Goal: Find contact information: Find contact information

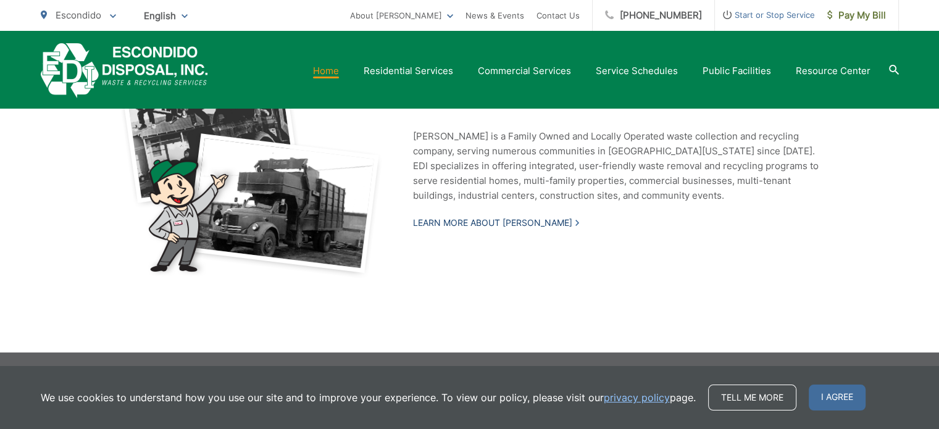
scroll to position [2867, 0]
click at [720, 404] on link "Tell me more" at bounding box center [752, 398] width 88 height 26
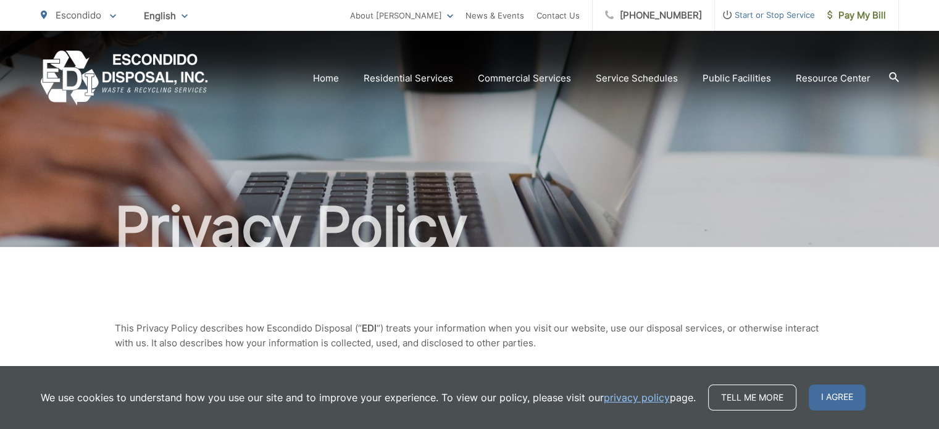
scroll to position [309, 0]
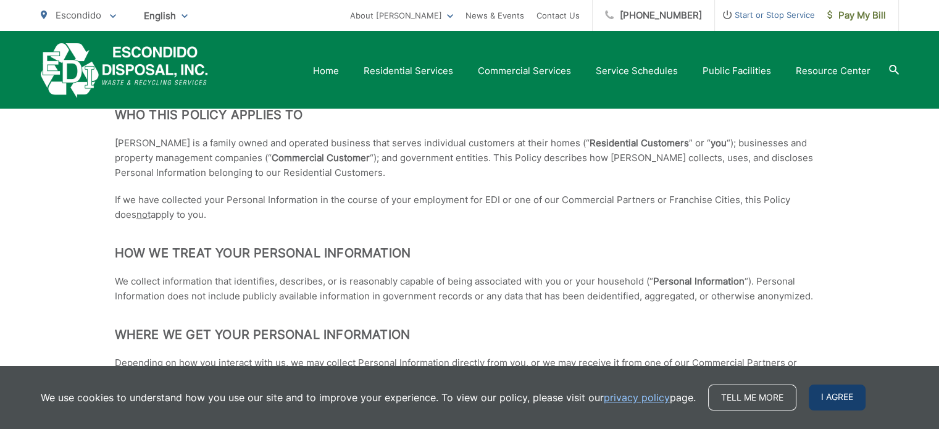
click at [830, 388] on span "I agree" at bounding box center [837, 398] width 57 height 26
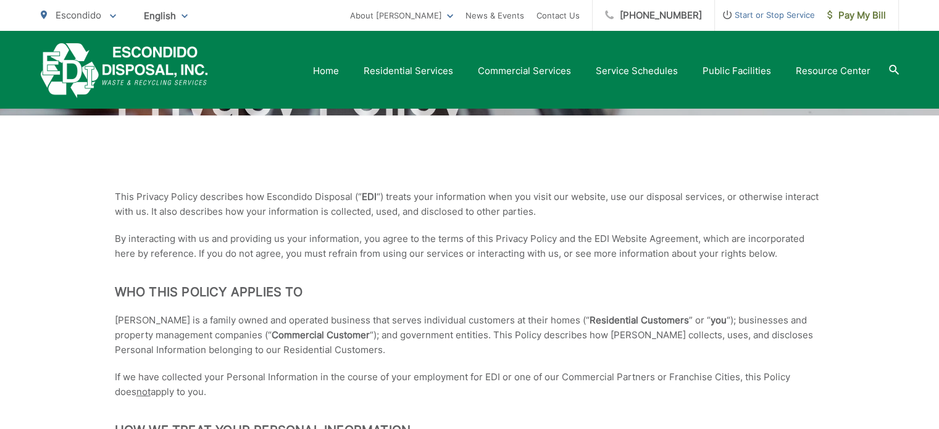
scroll to position [88, 0]
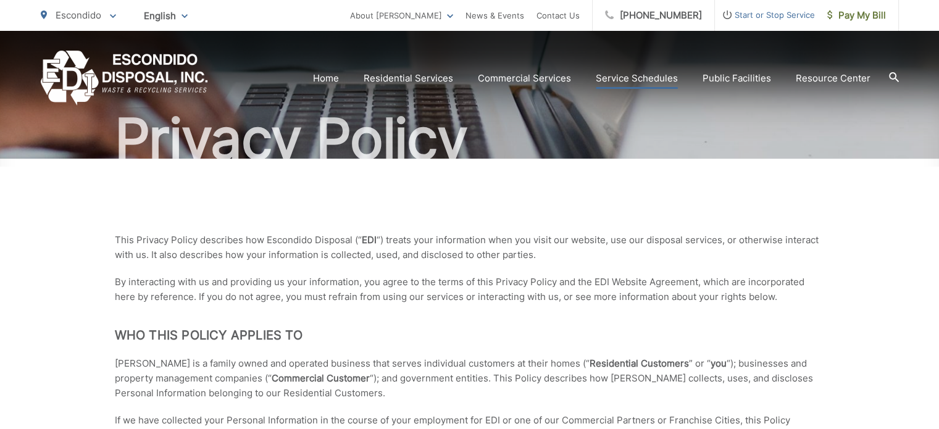
click at [644, 73] on link "Service Schedules" at bounding box center [637, 78] width 82 height 15
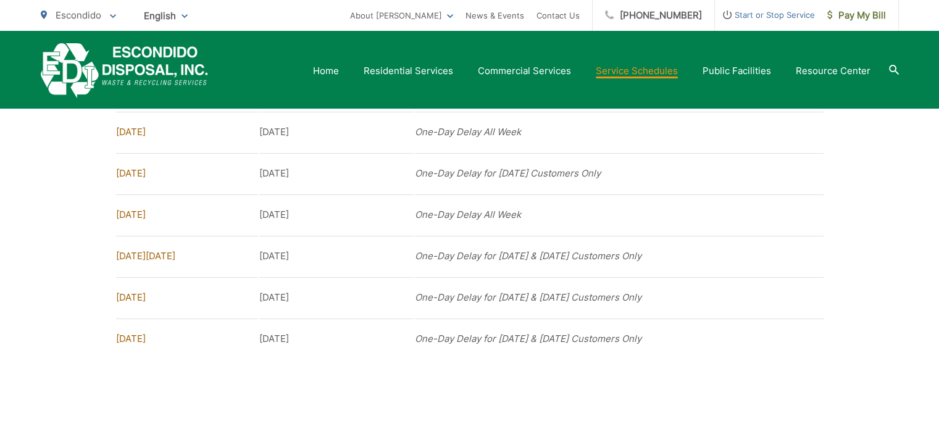
scroll to position [1099, 0]
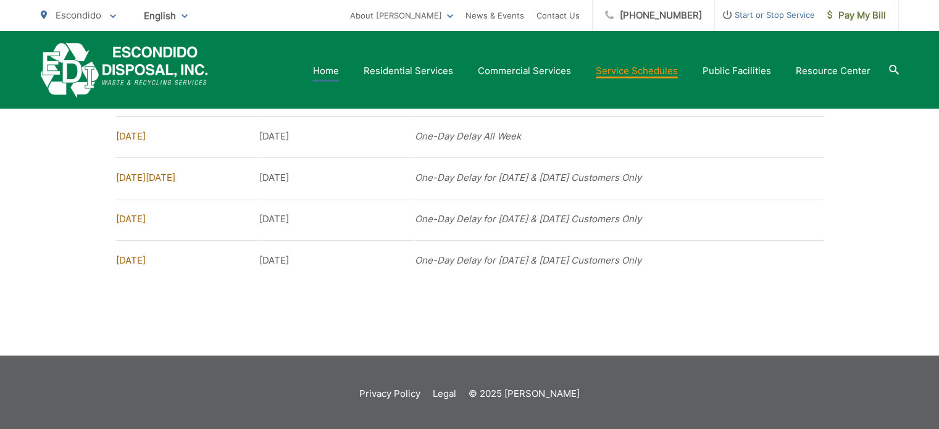
click at [332, 64] on link "Home" at bounding box center [326, 71] width 26 height 15
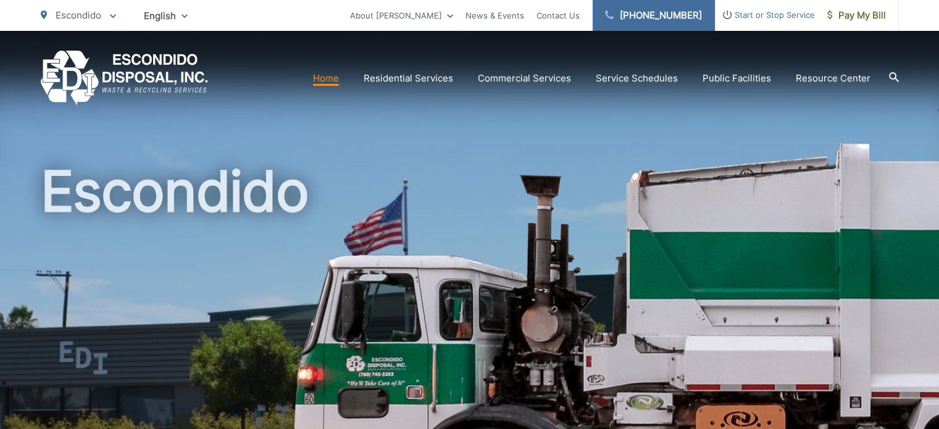
drag, startPoint x: 683, startPoint y: 14, endPoint x: 637, endPoint y: 12, distance: 46.3
click at [637, 12] on link "[PHONE_NUMBER]" at bounding box center [654, 15] width 122 height 31
click at [670, 88] on section "Home Residential Services Curbside Pickup Recycling Organic Recycling Trash Hou…" at bounding box center [553, 78] width 691 height 23
click at [576, 13] on link "Contact Us" at bounding box center [557, 15] width 43 height 15
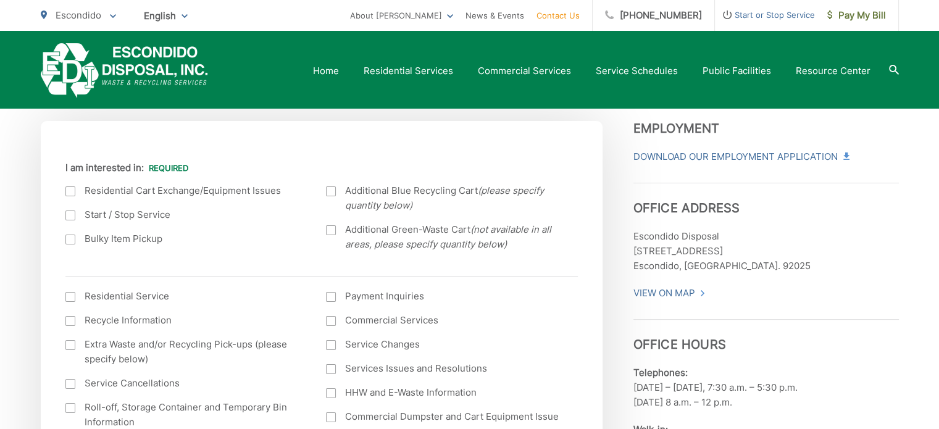
scroll to position [309, 0]
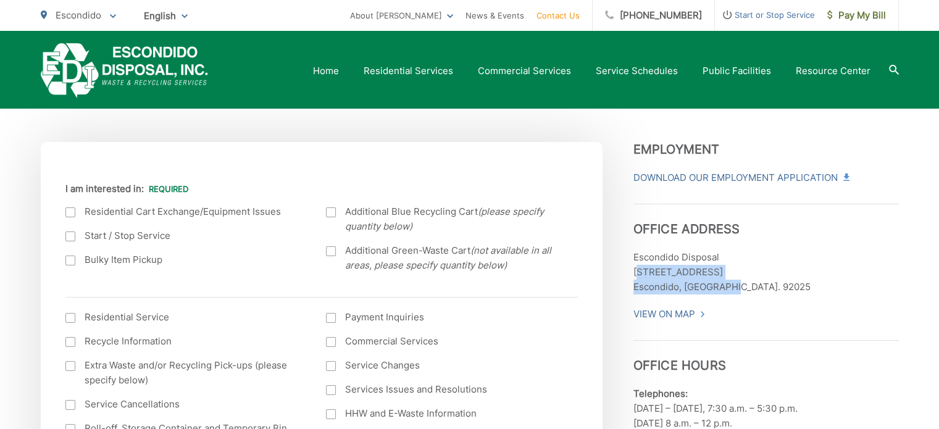
drag, startPoint x: 632, startPoint y: 270, endPoint x: 735, endPoint y: 286, distance: 103.6
copy p "1021 W. Mission Ave. Escondido, CA. 92025"
click at [688, 309] on link "View On Map" at bounding box center [669, 314] width 72 height 15
